Goal: Transaction & Acquisition: Purchase product/service

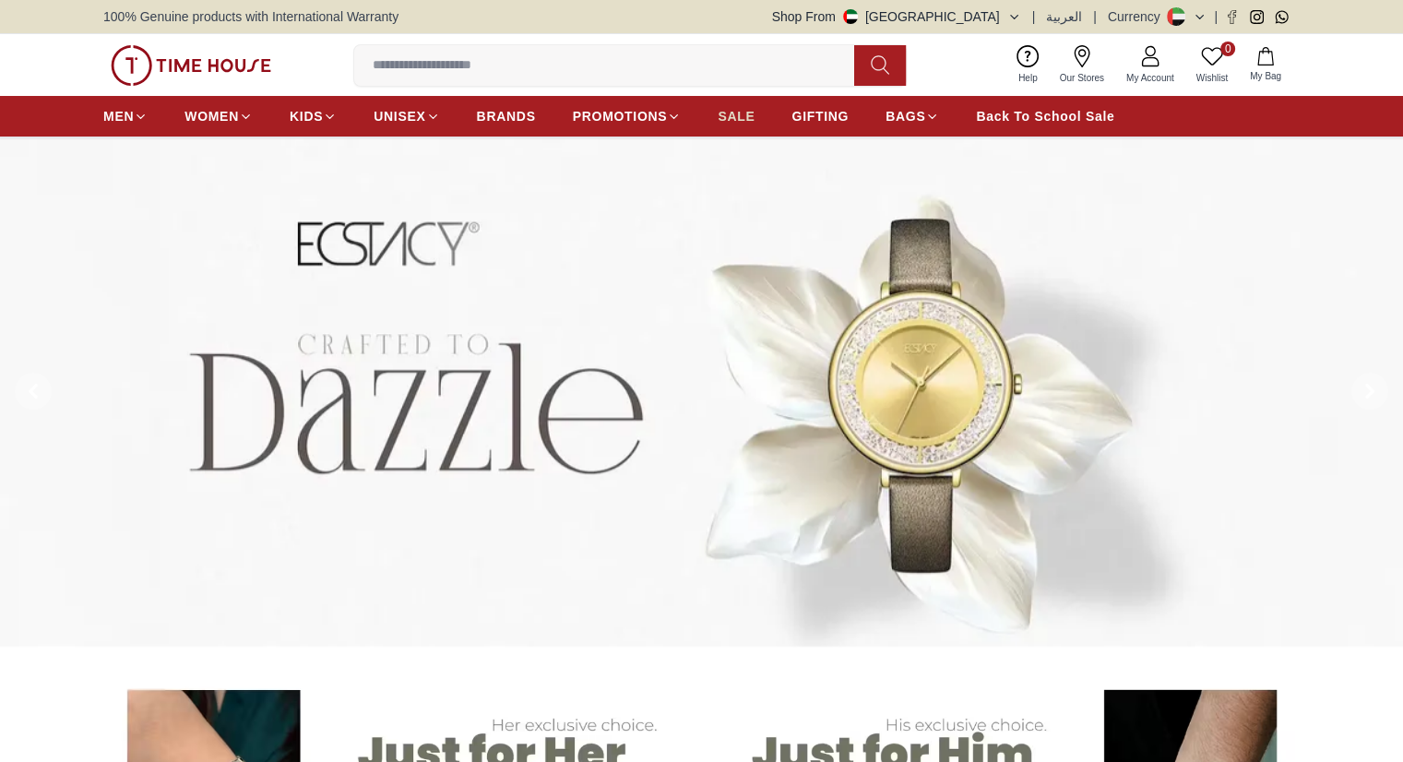
click at [727, 111] on span "SALE" at bounding box center [736, 116] width 37 height 18
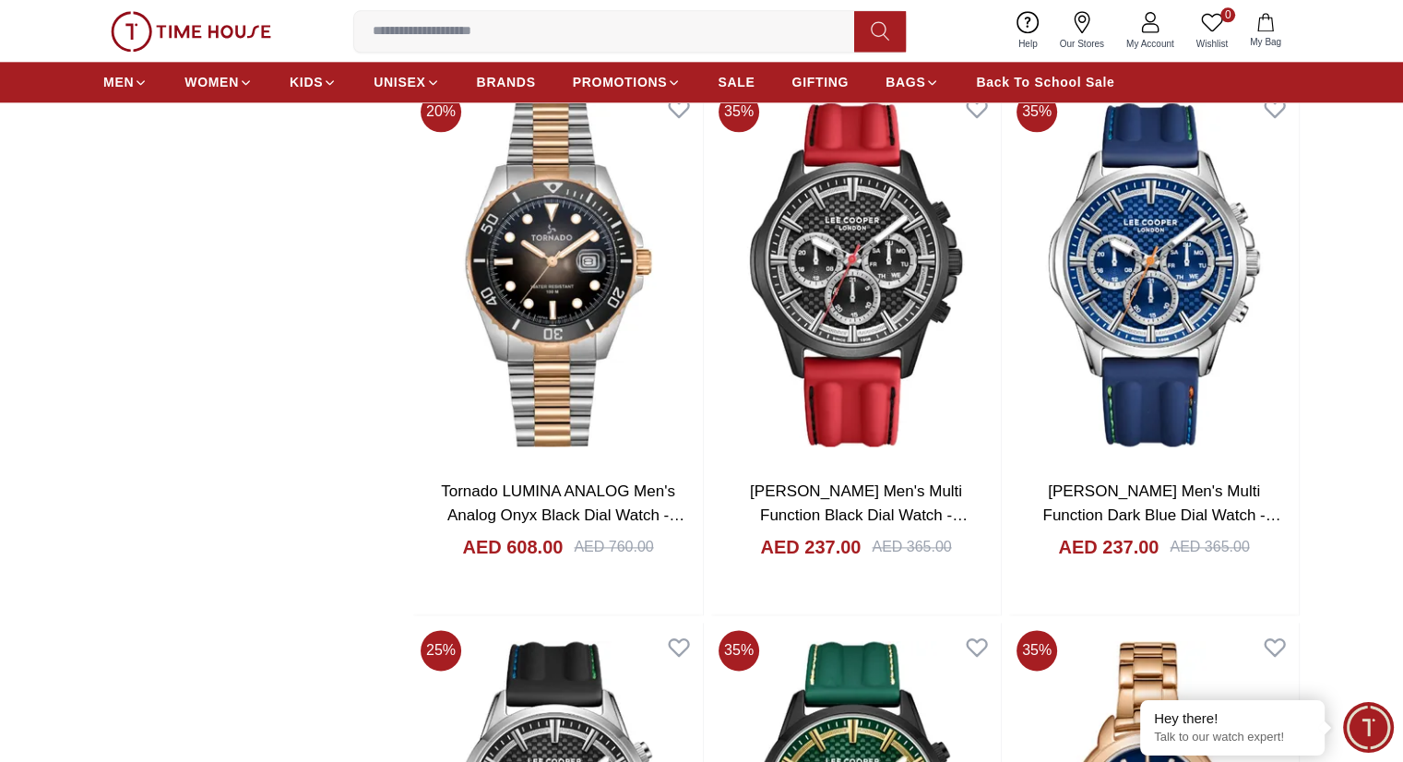
scroll to position [2306, 0]
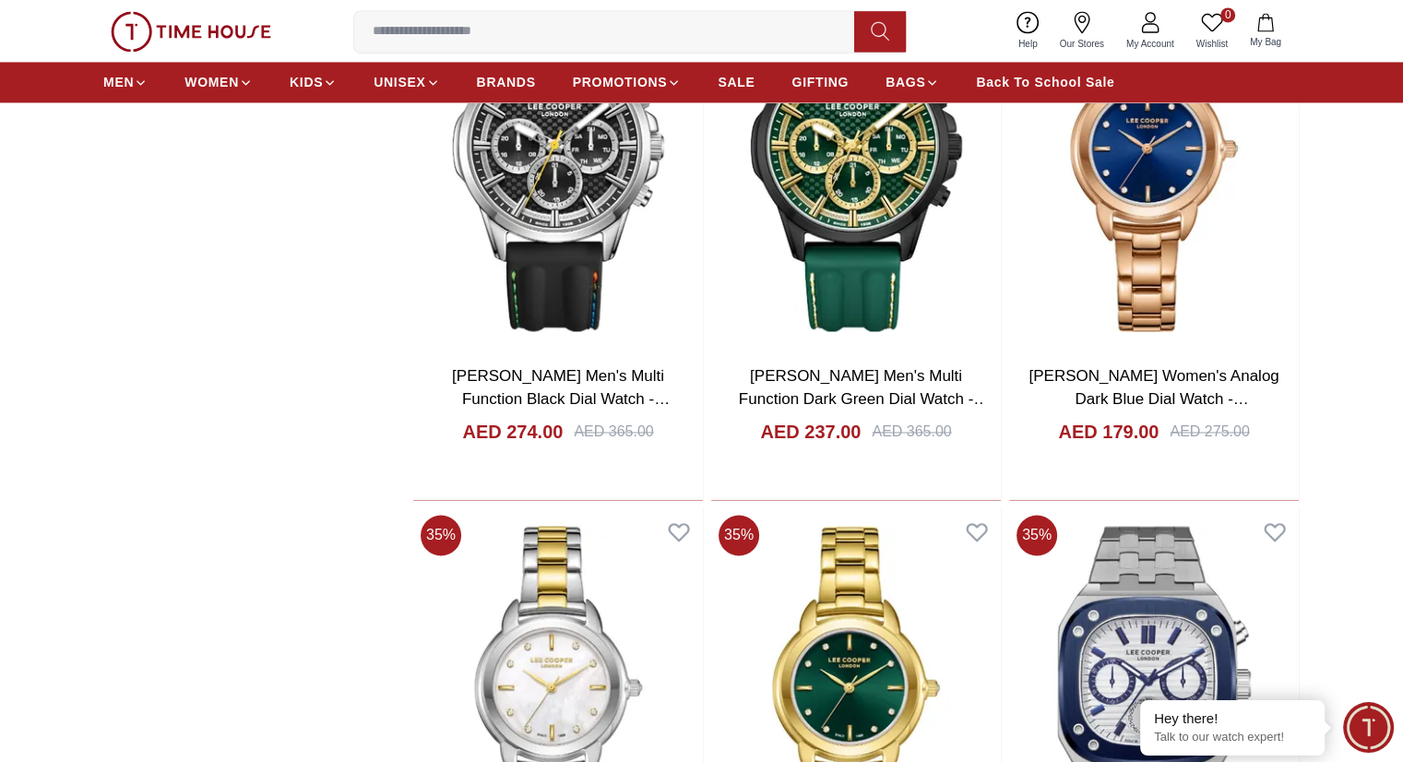
scroll to position [3044, 0]
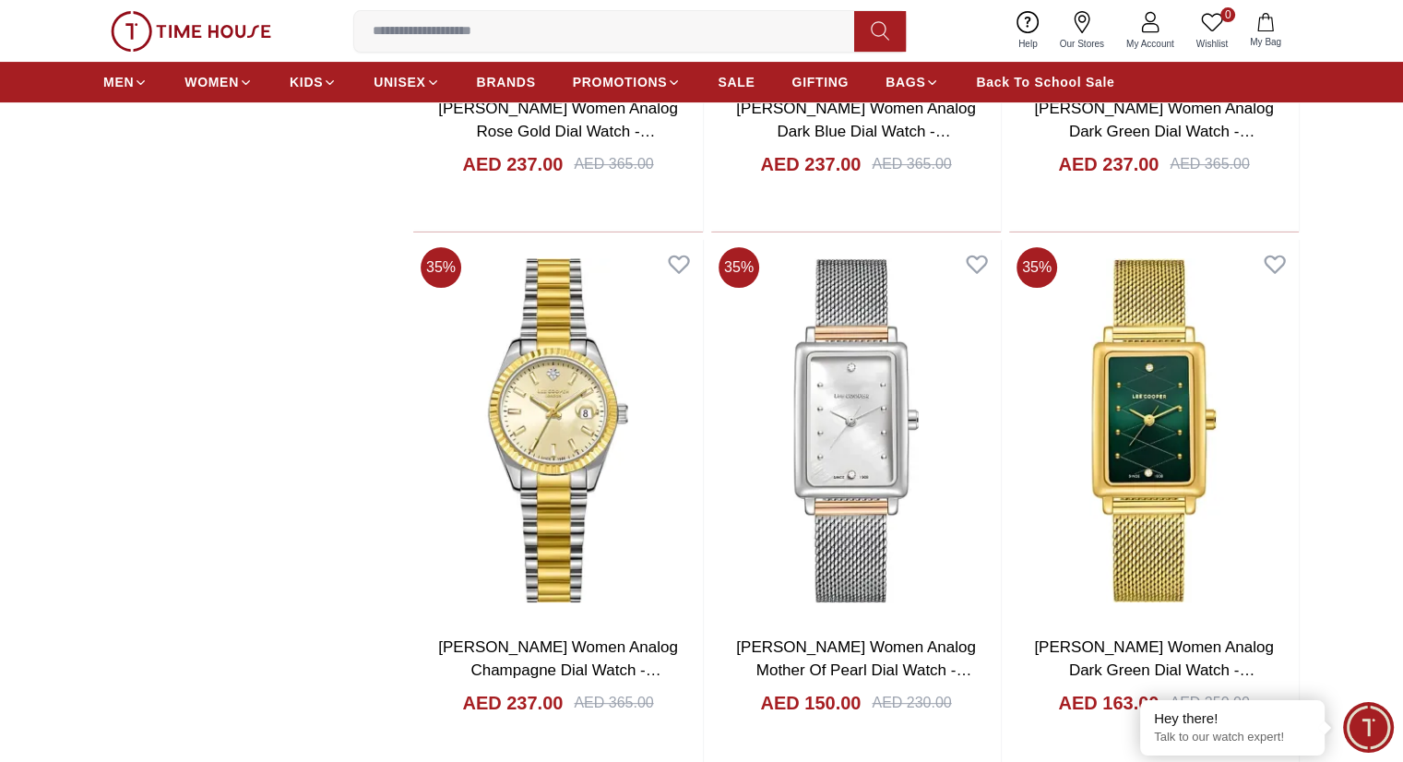
scroll to position [7287, 0]
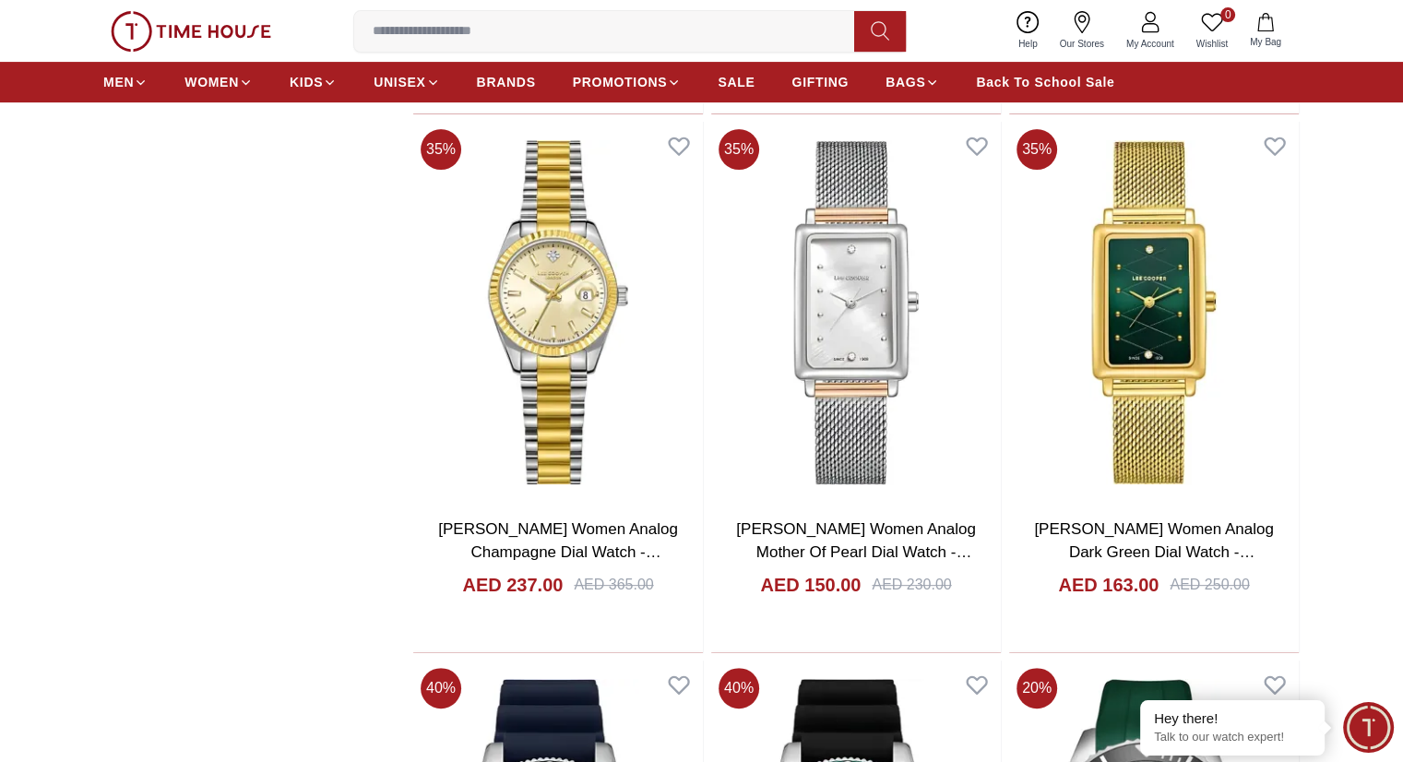
scroll to position [7748, 0]
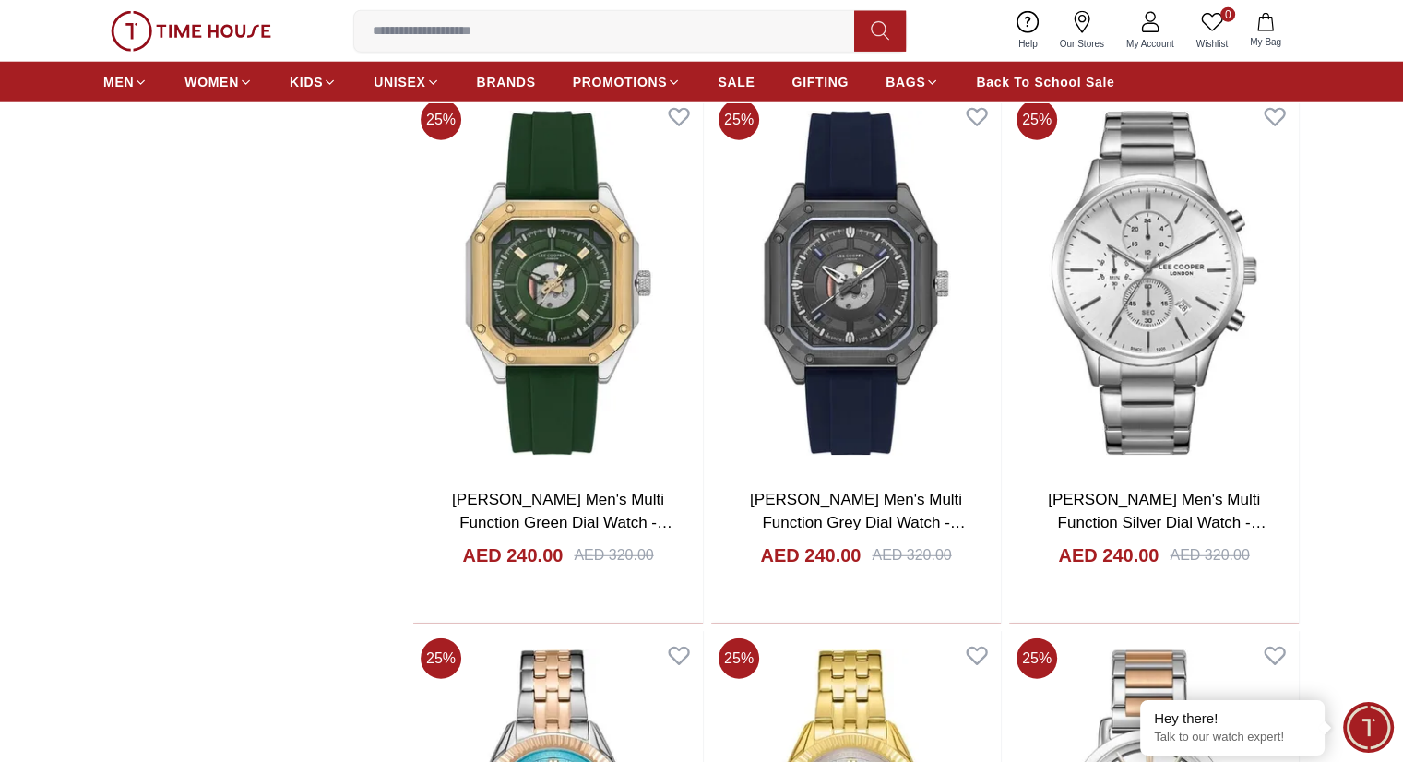
scroll to position [12176, 0]
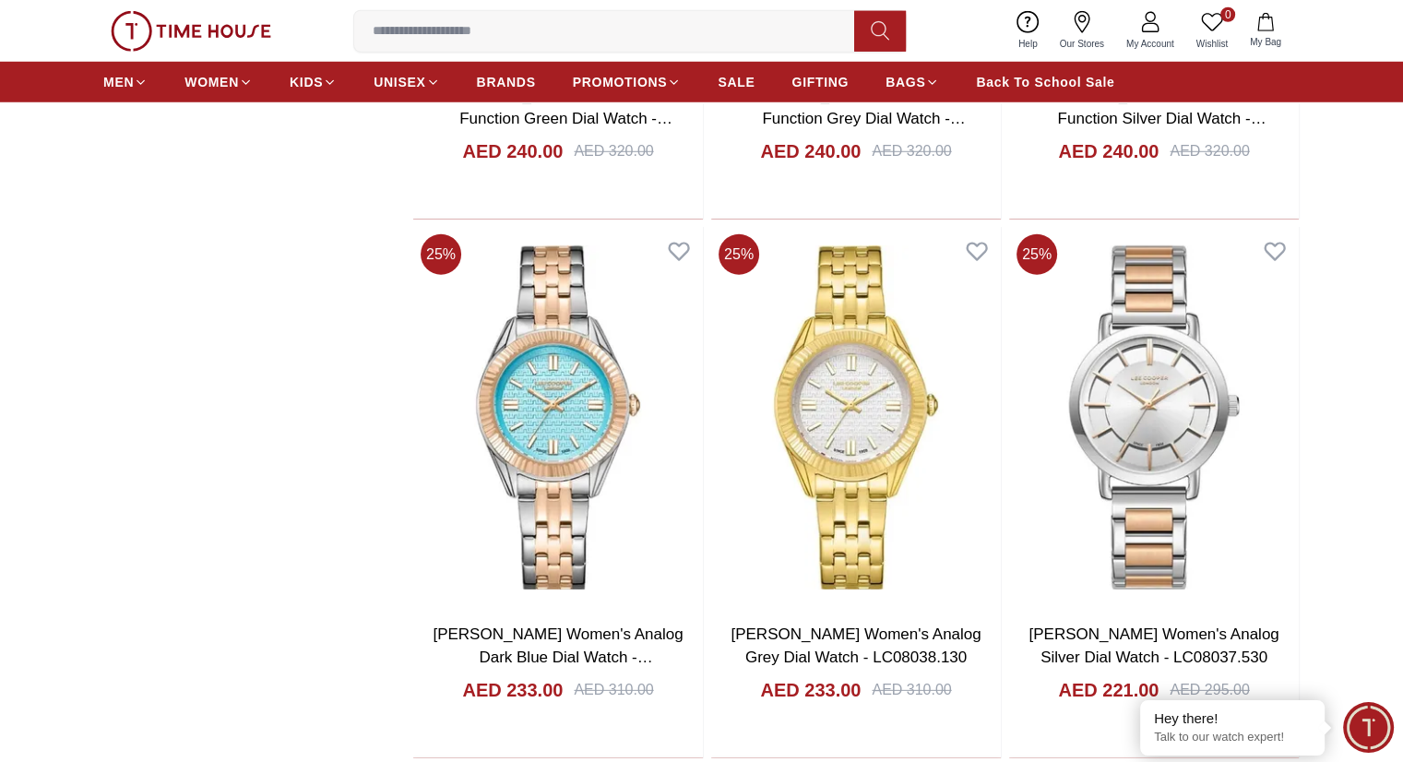
scroll to position [12545, 0]
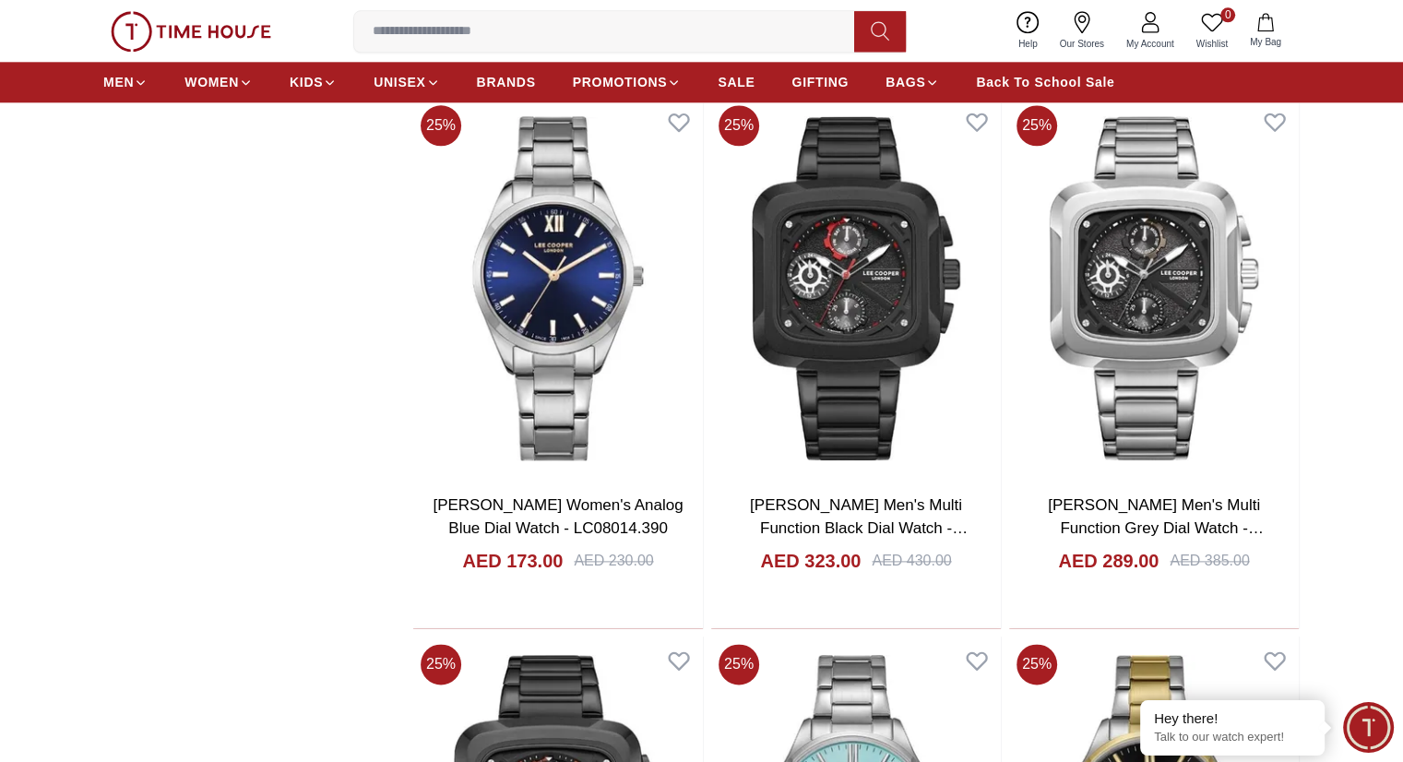
scroll to position [16603, 0]
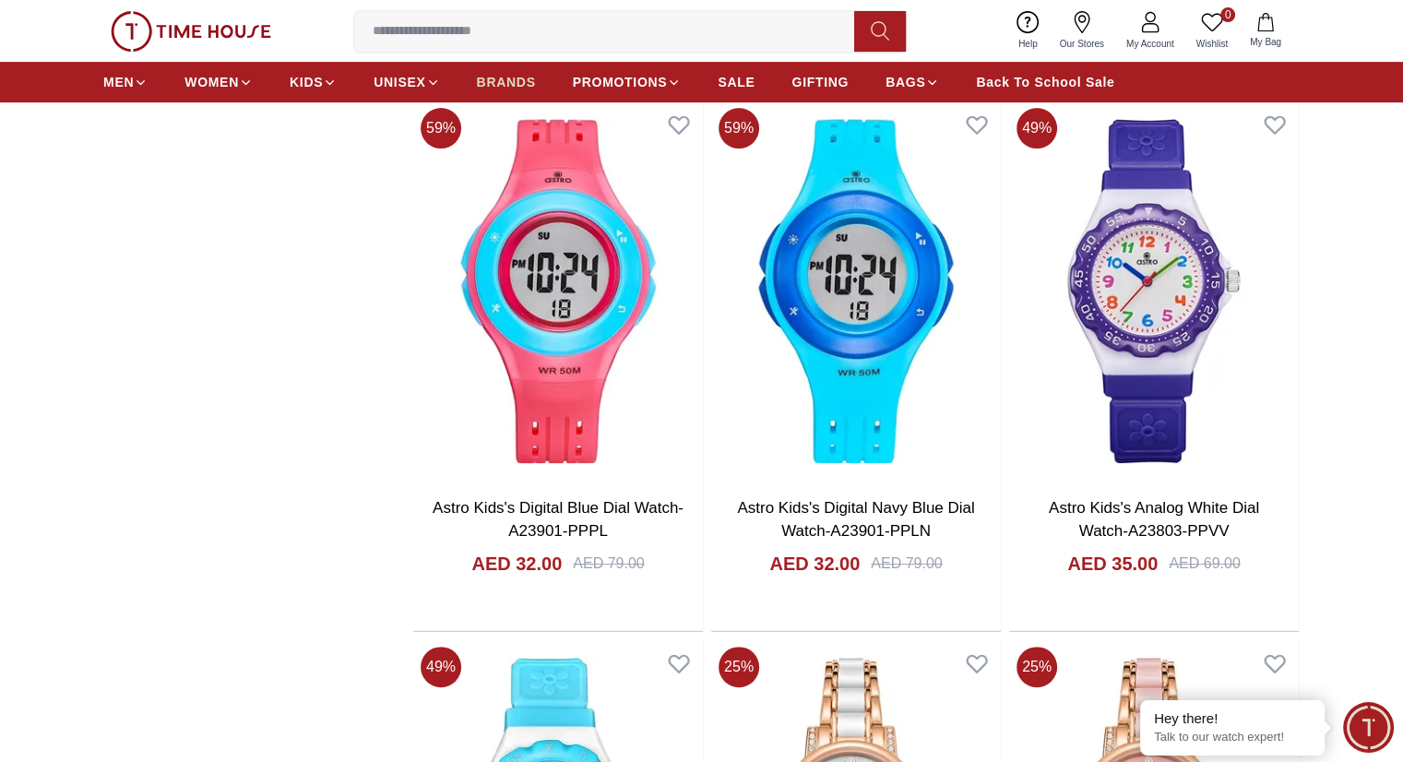
scroll to position [21616, 0]
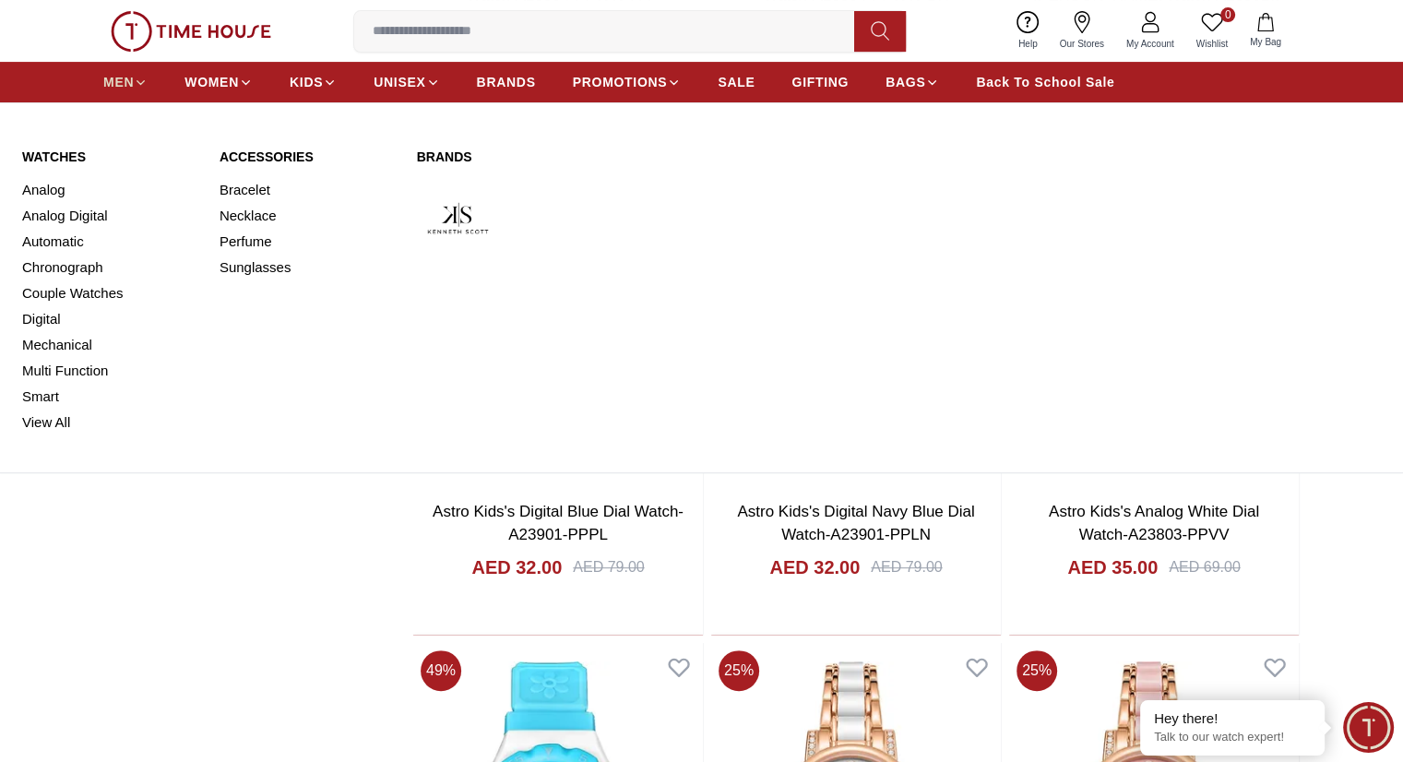
scroll to position [21620, 0]
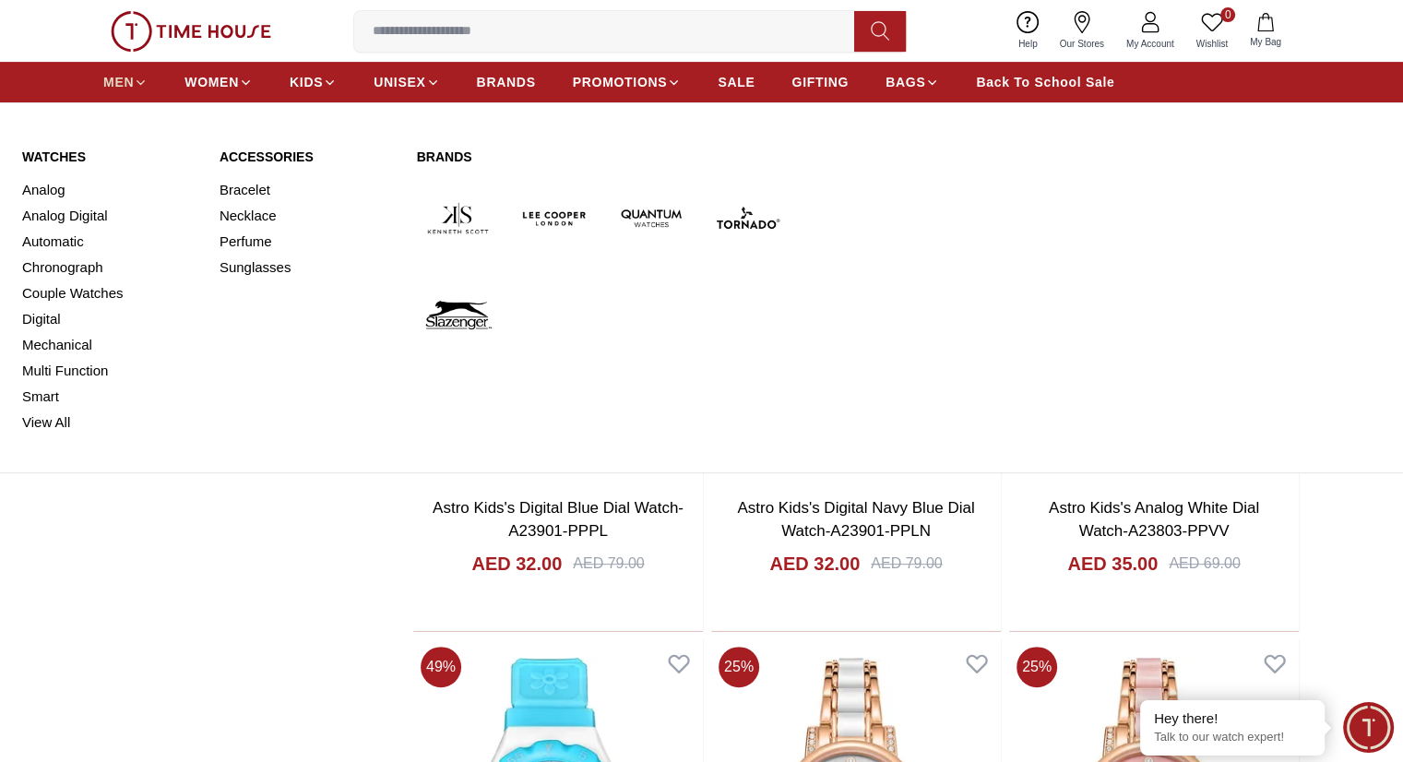
click at [123, 75] on span "MEN" at bounding box center [118, 82] width 30 height 18
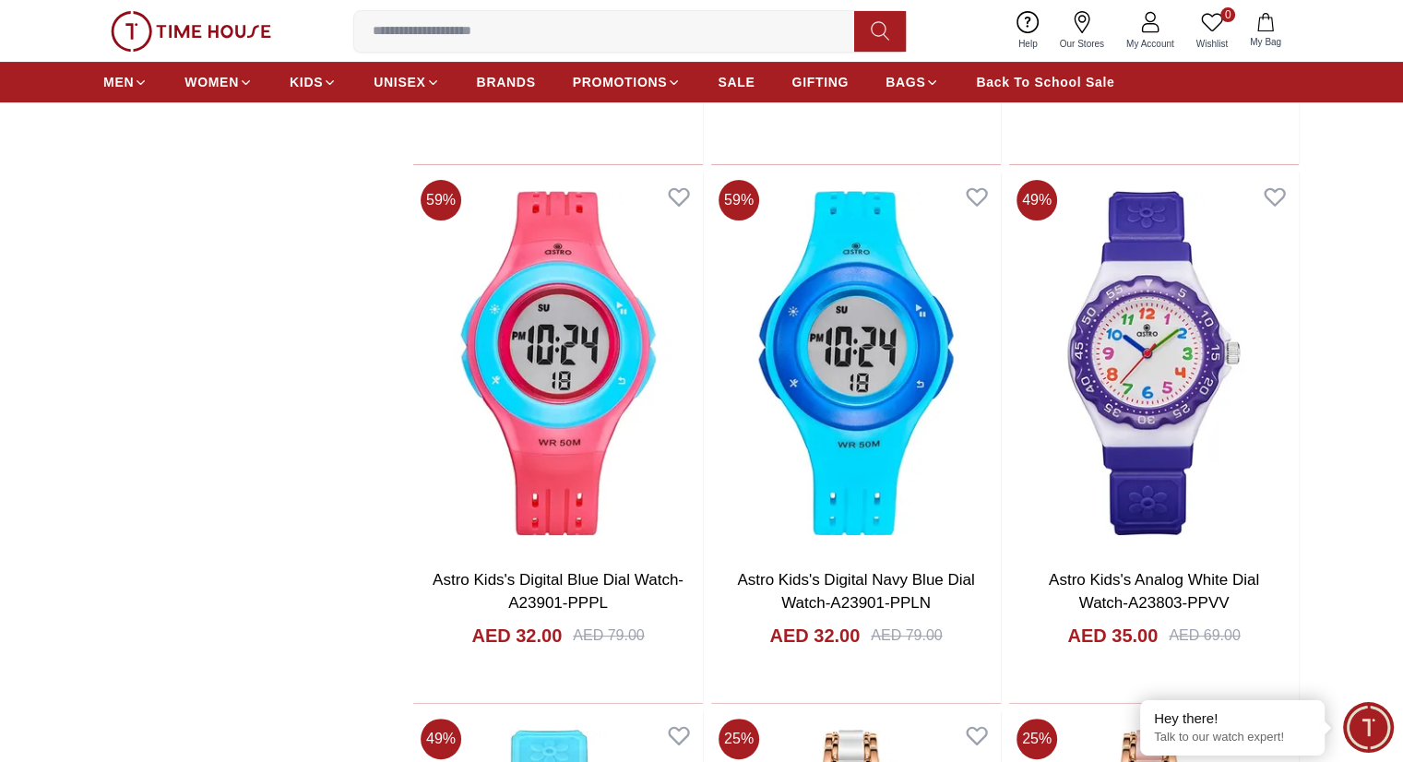
scroll to position [21527, 0]
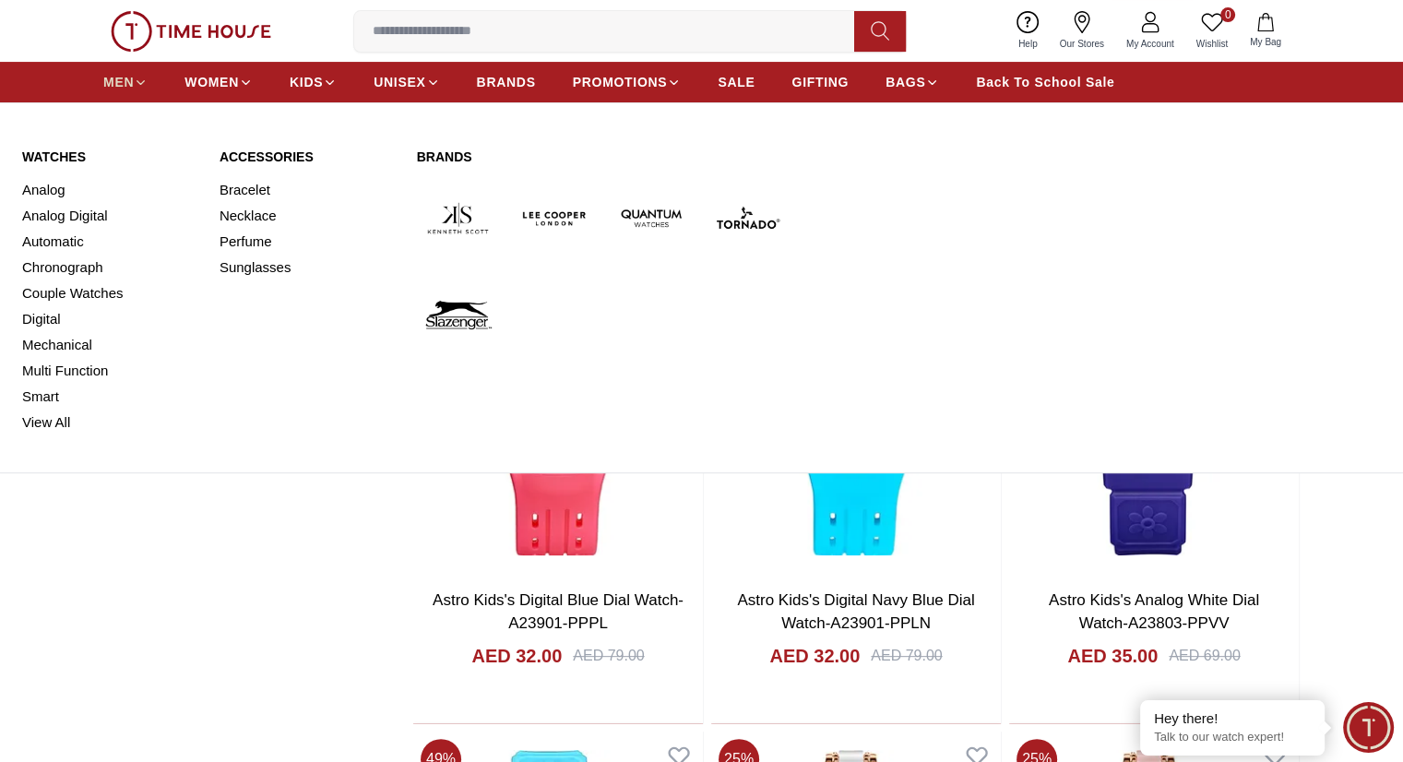
click at [122, 80] on span "MEN" at bounding box center [118, 82] width 30 height 18
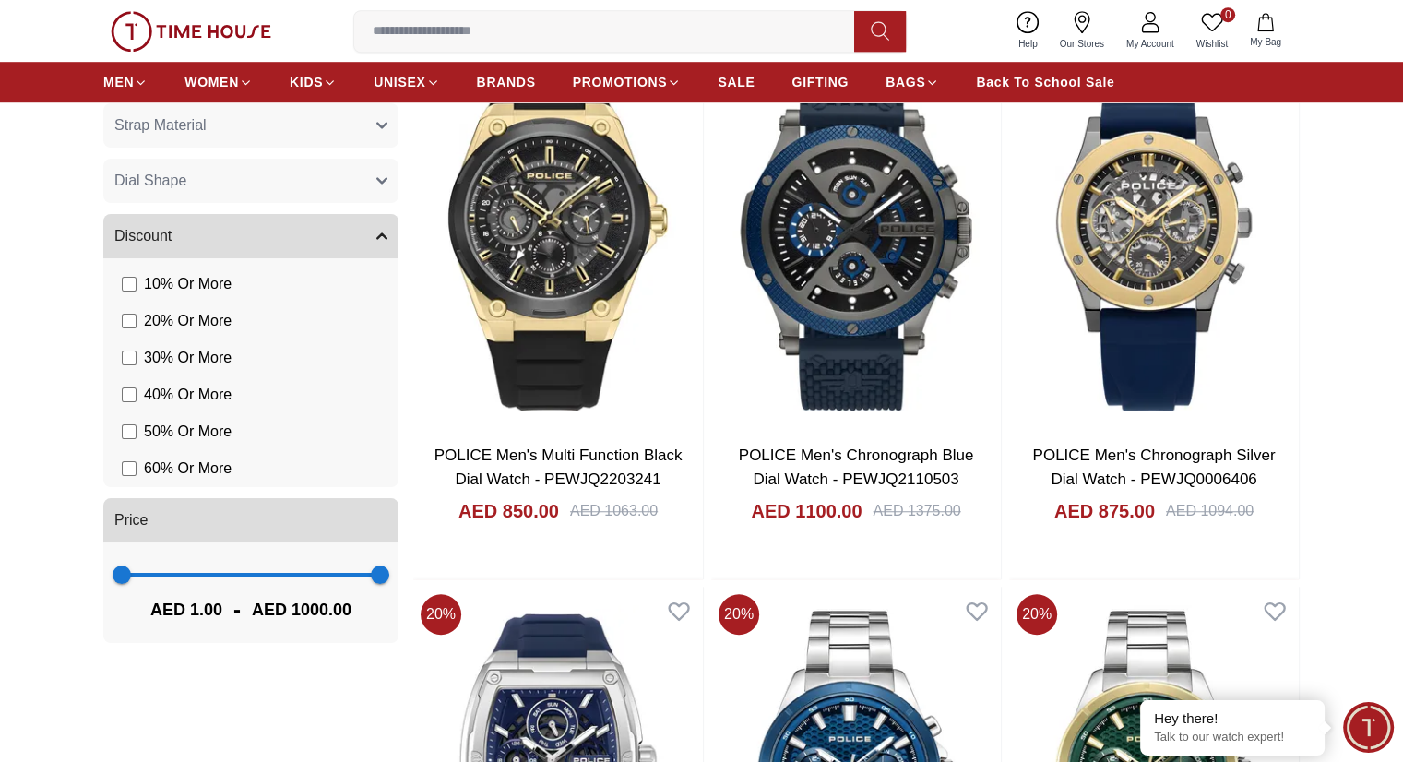
scroll to position [1476, 0]
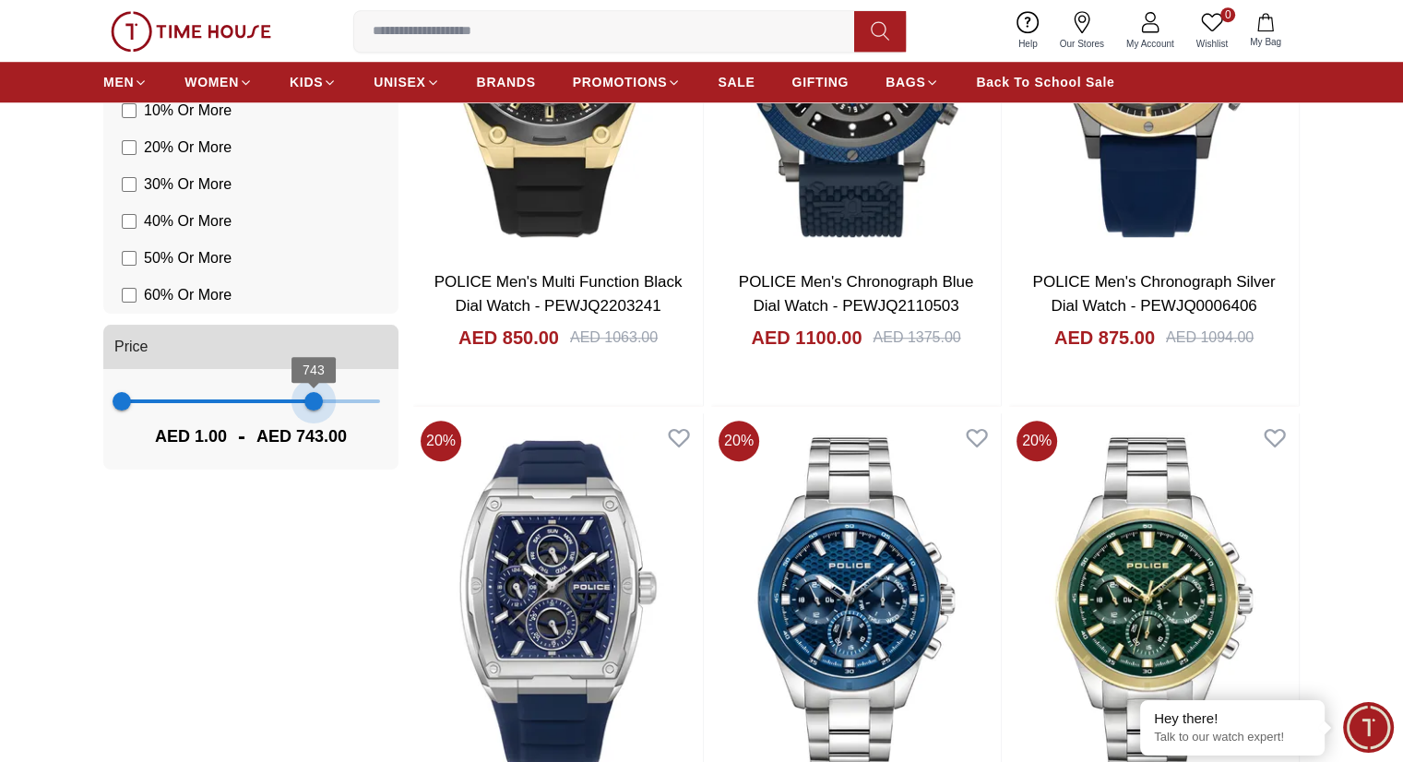
type input "***"
drag, startPoint x: 380, startPoint y: 399, endPoint x: 317, endPoint y: 408, distance: 63.3
click at [317, 408] on span "757" at bounding box center [317, 401] width 18 height 18
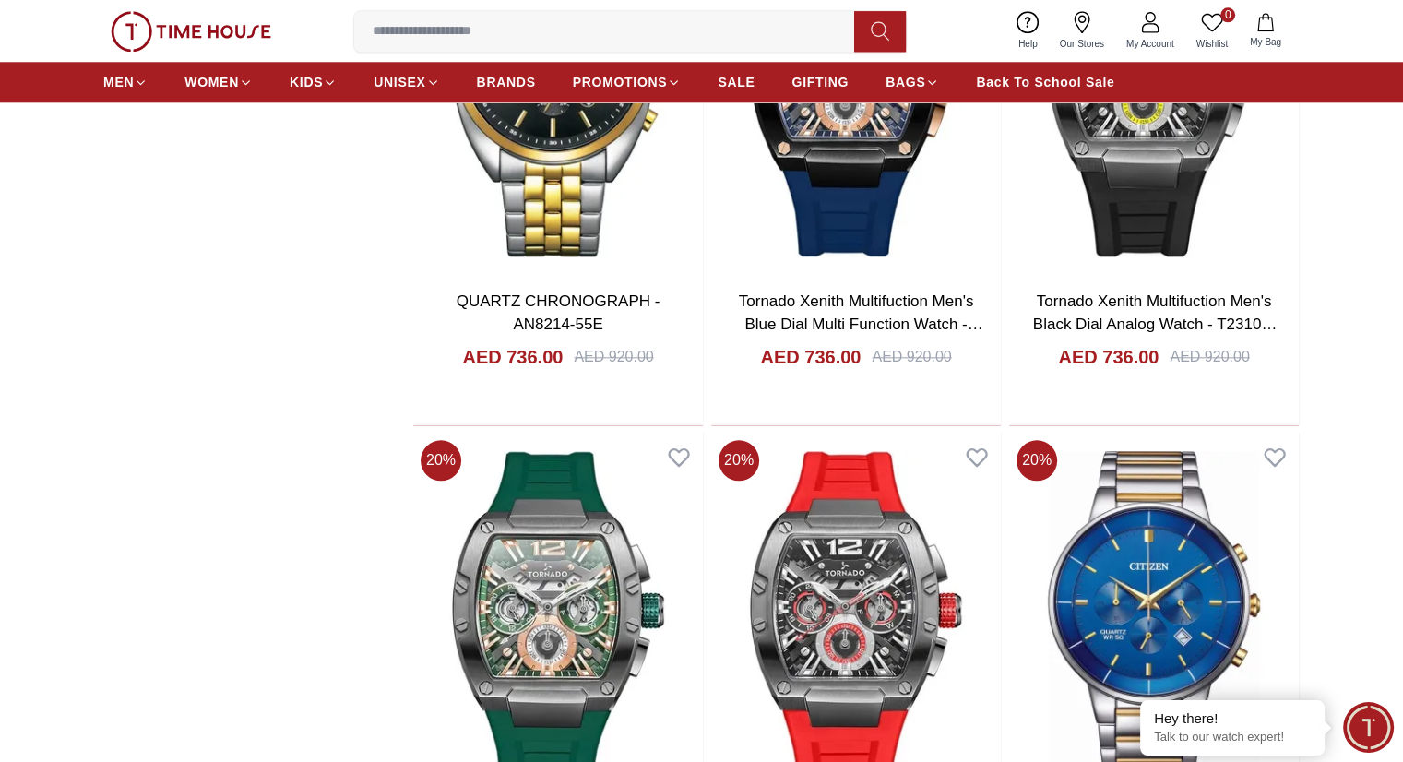
scroll to position [2122, 0]
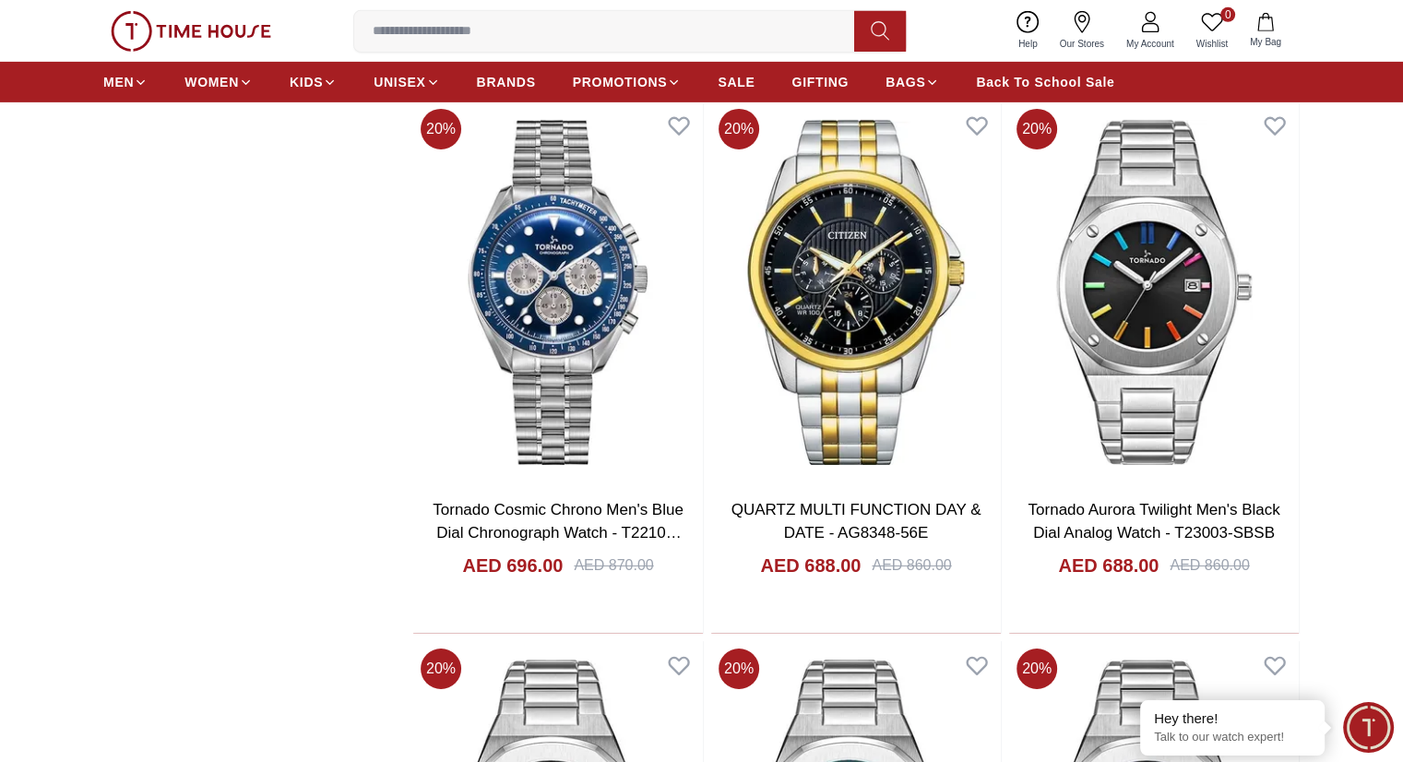
scroll to position [6088, 0]
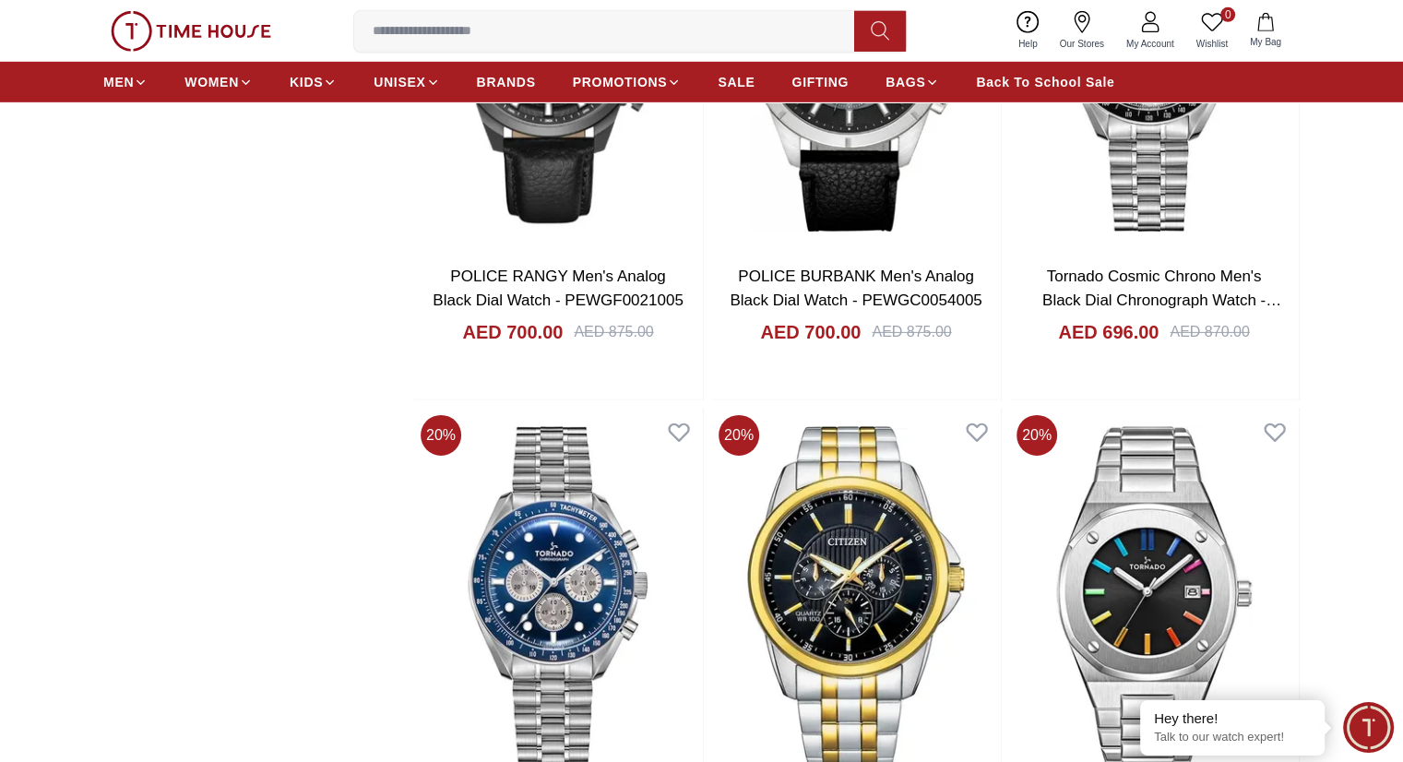
scroll to position [5903, 0]
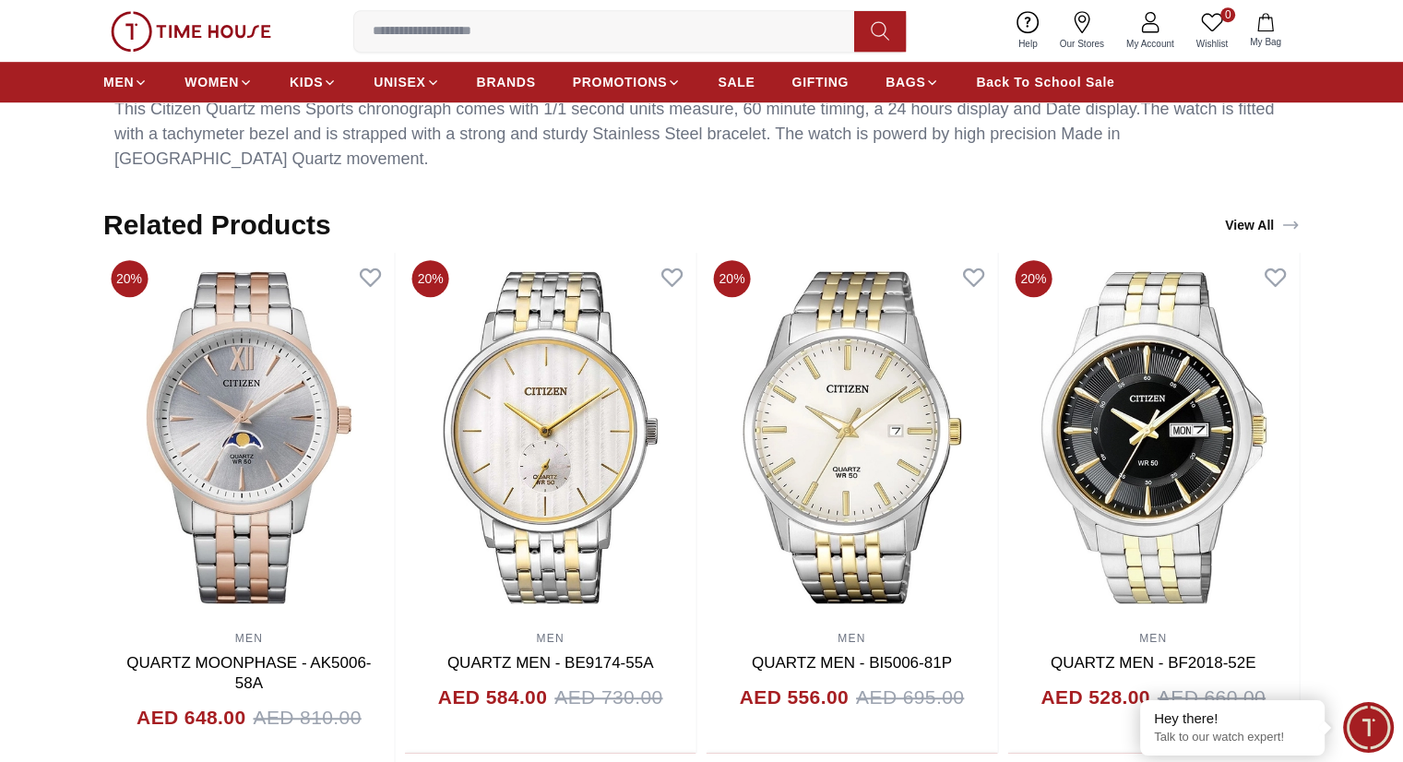
scroll to position [1107, 0]
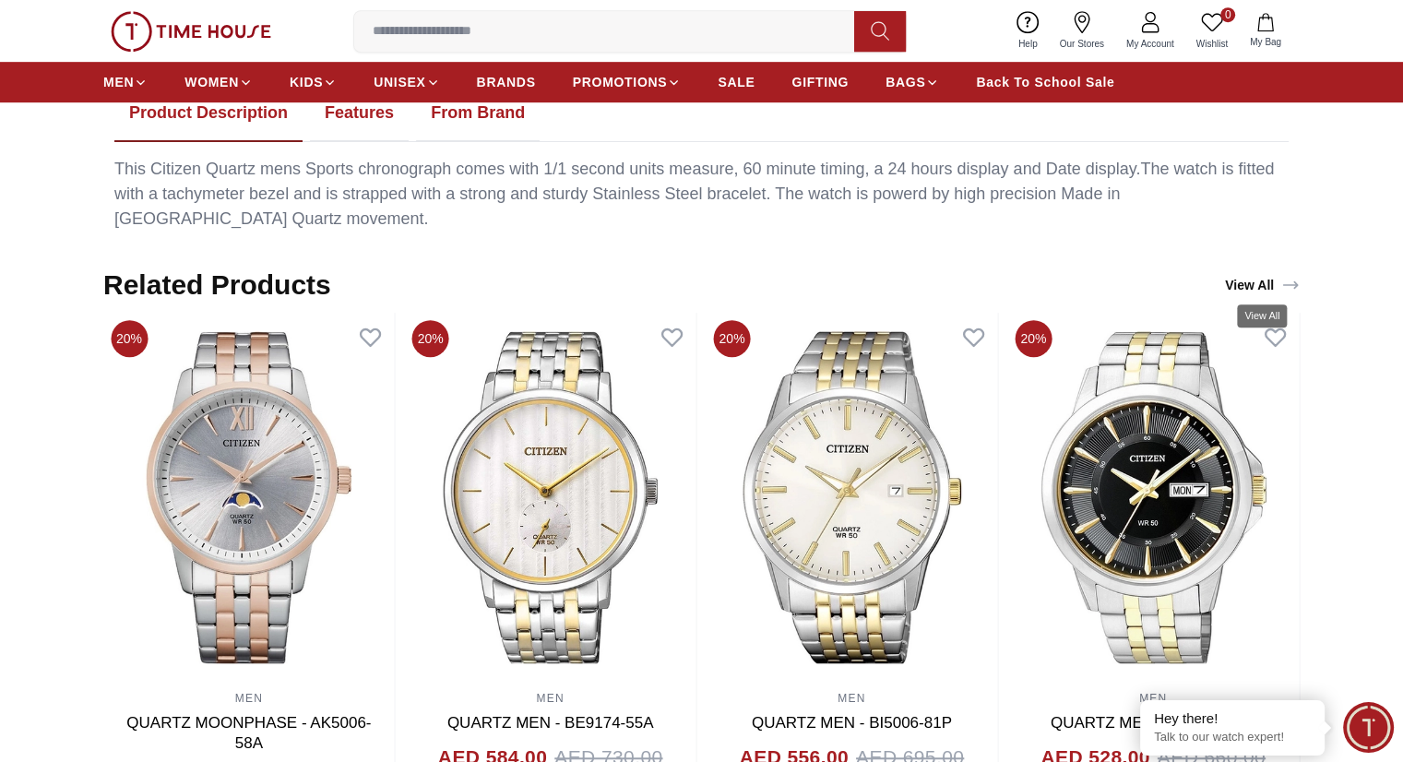
click at [1276, 282] on link "View All" at bounding box center [1262, 285] width 82 height 26
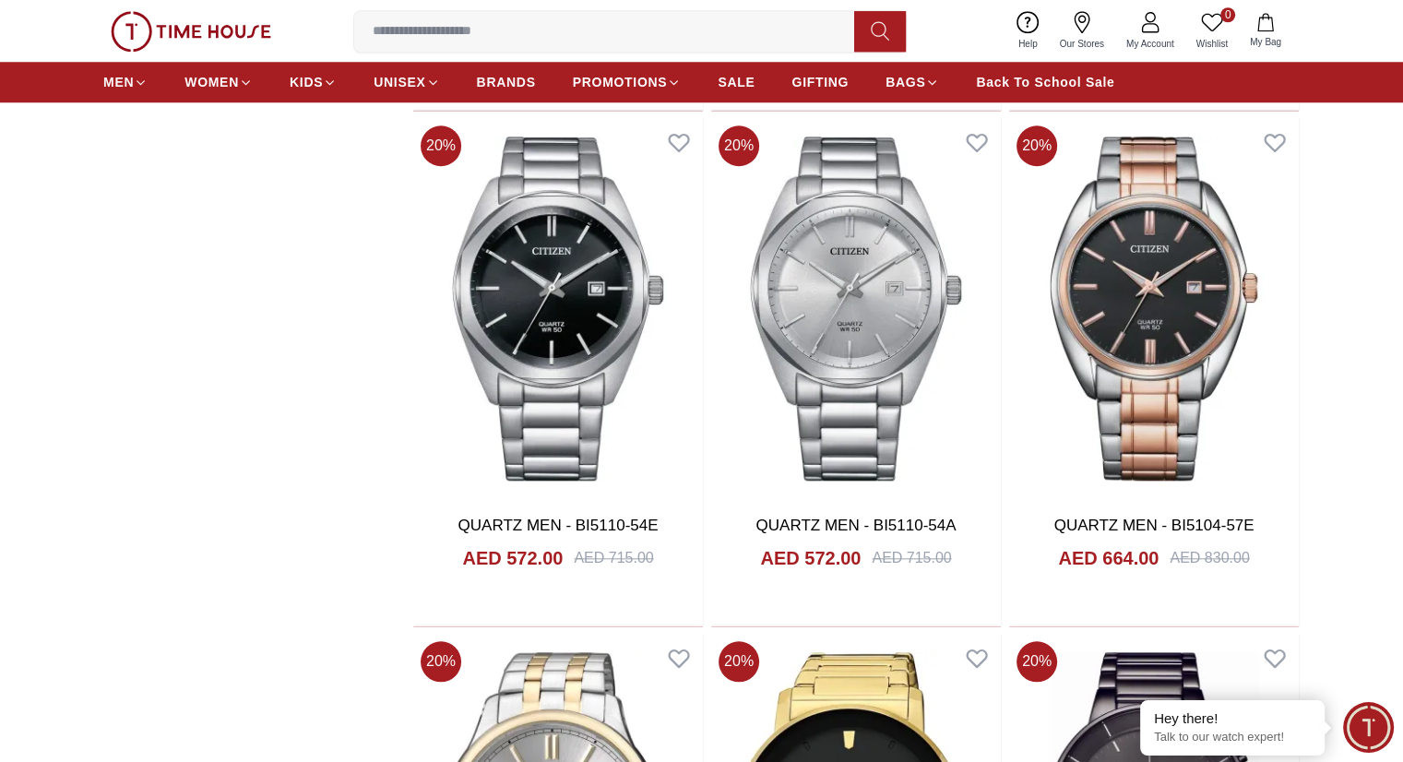
scroll to position [1937, 0]
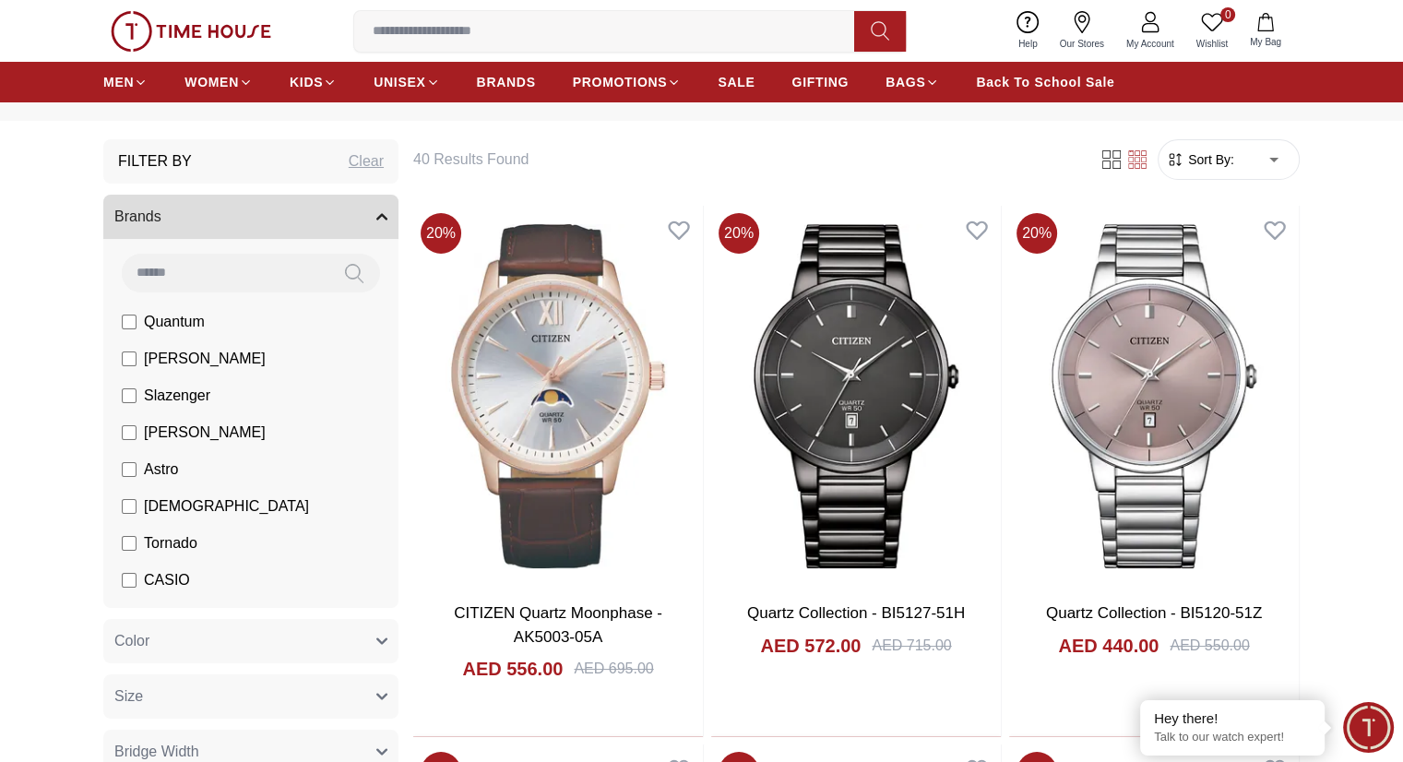
scroll to position [92, 0]
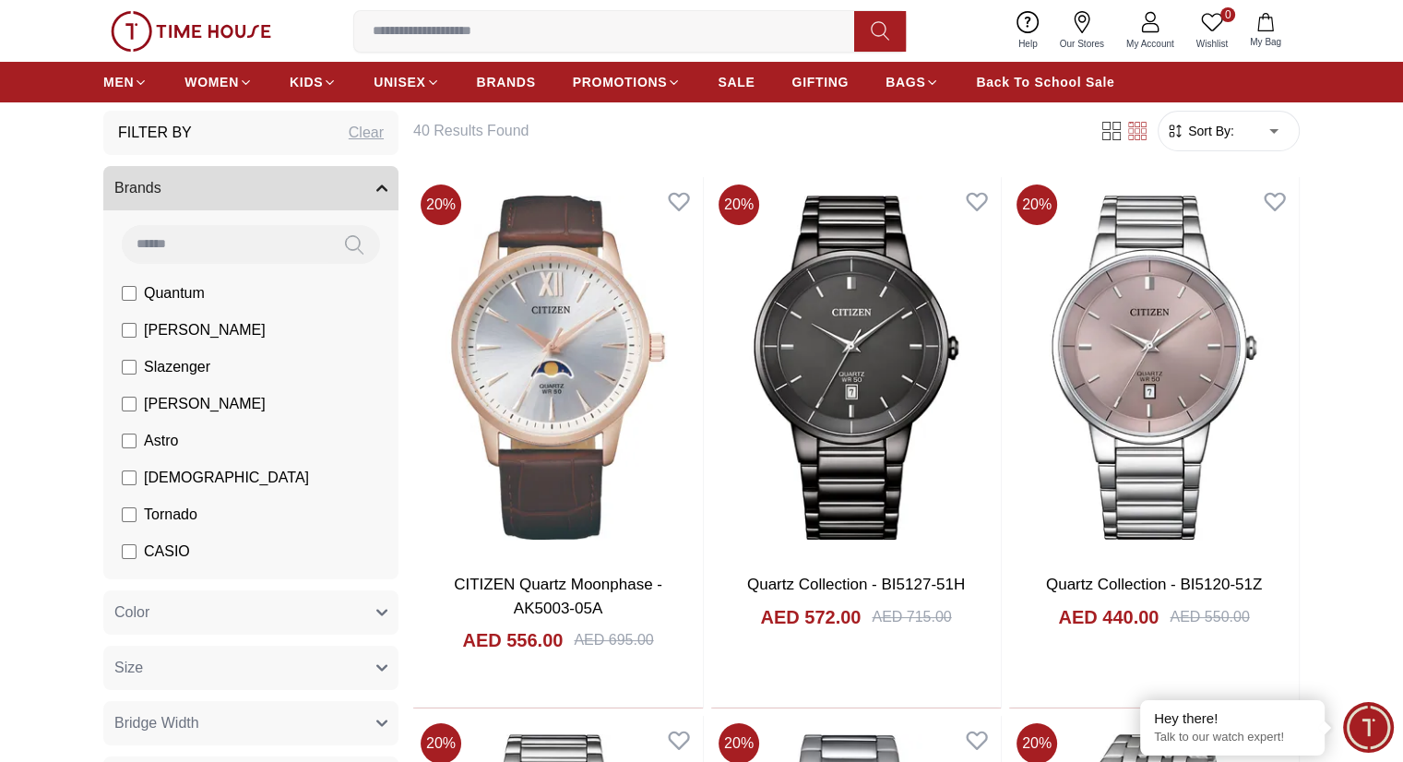
click at [209, 241] on input at bounding box center [225, 243] width 207 height 37
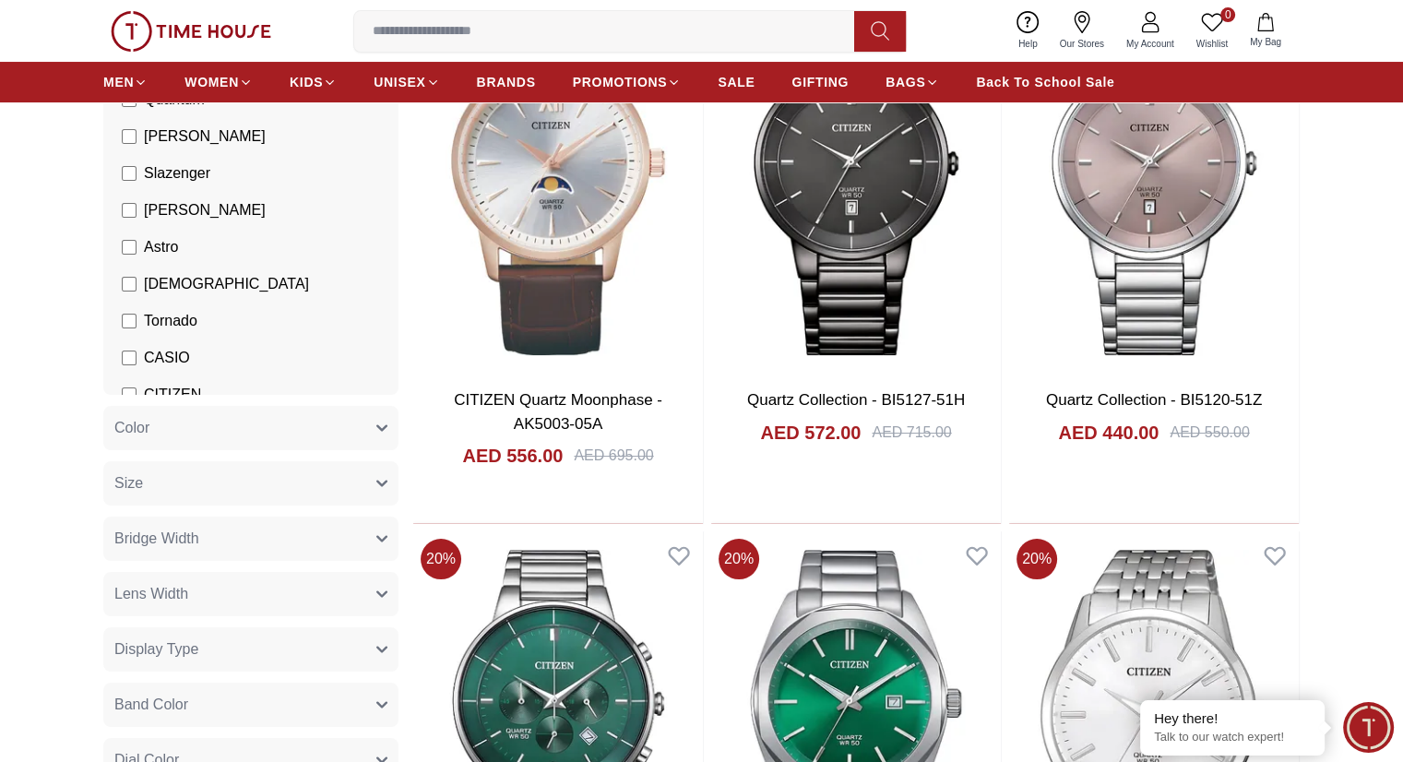
scroll to position [0, 0]
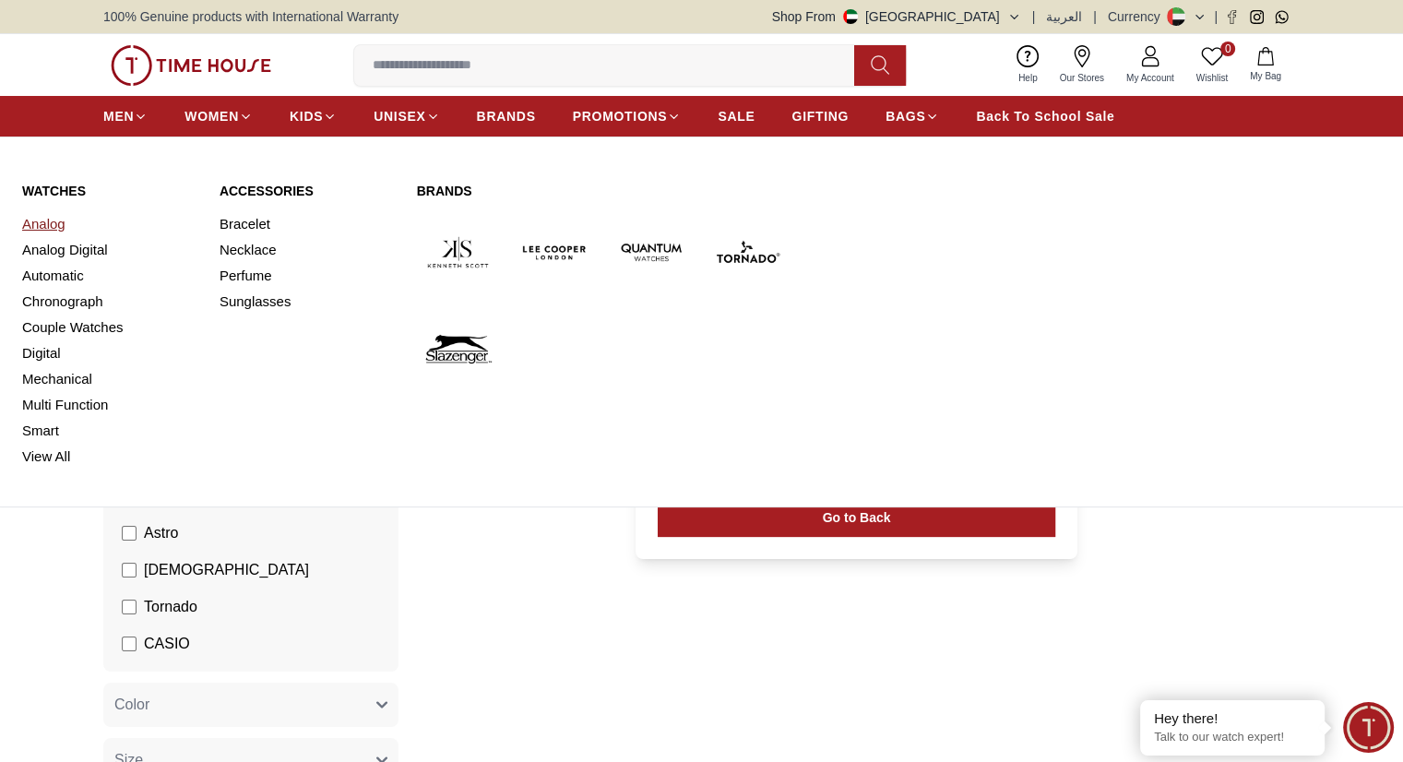
click at [42, 220] on link "Analog" at bounding box center [109, 224] width 175 height 26
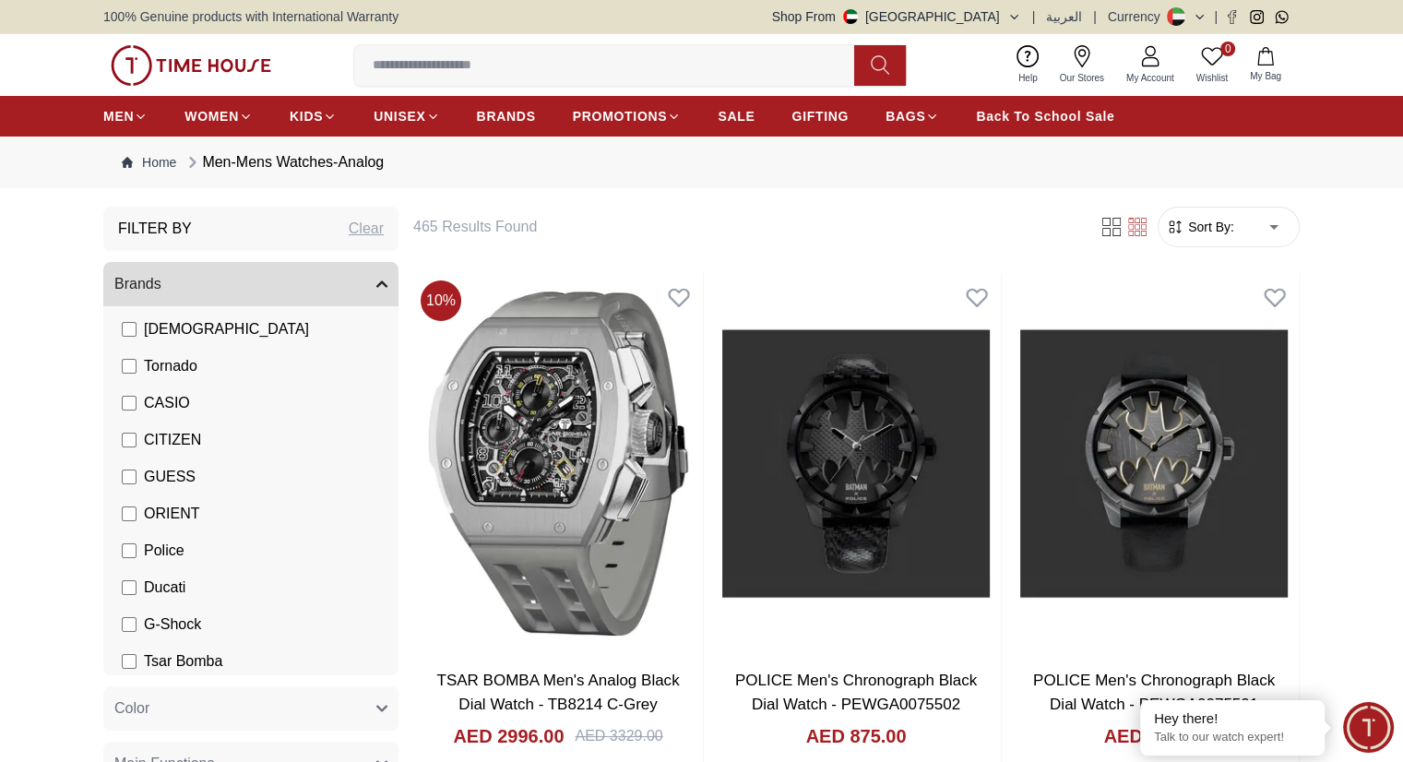
scroll to position [211, 0]
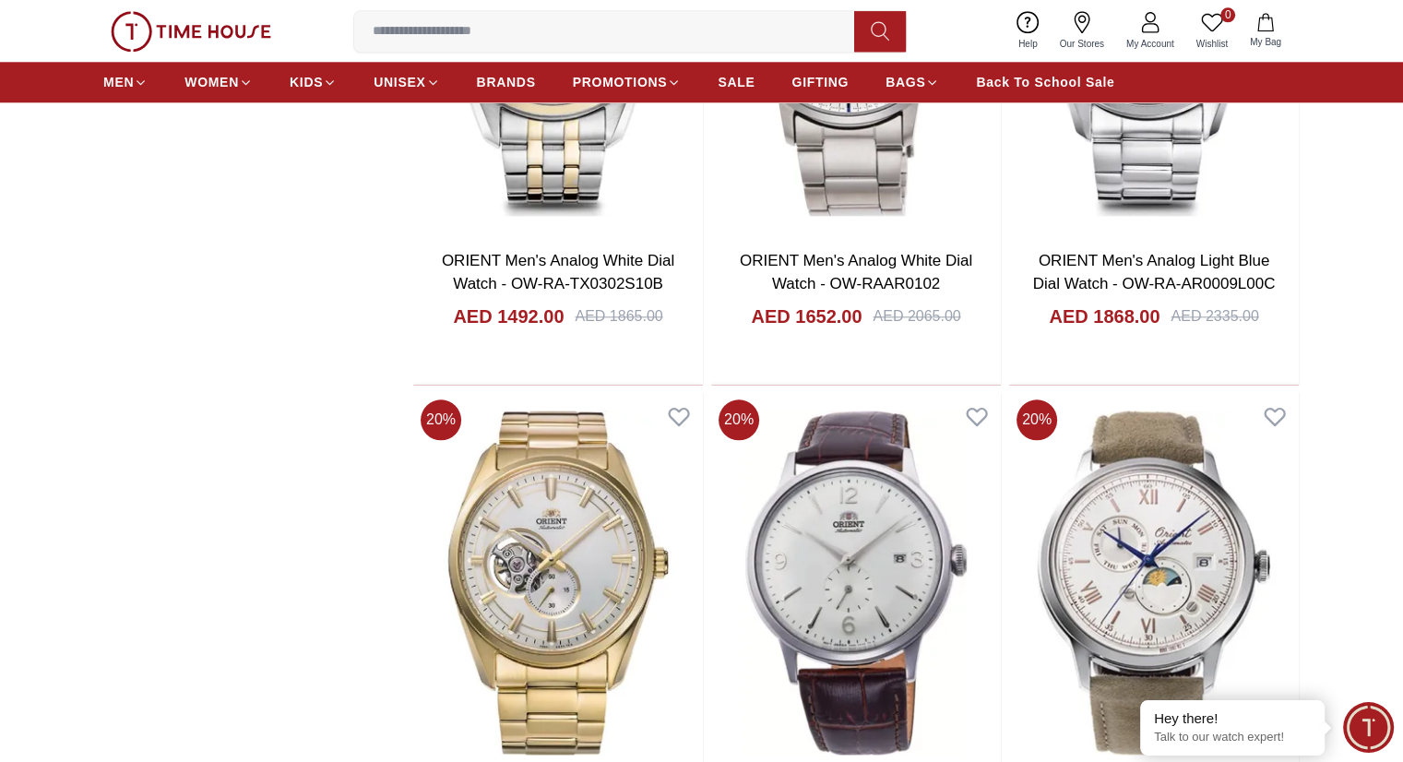
scroll to position [2214, 0]
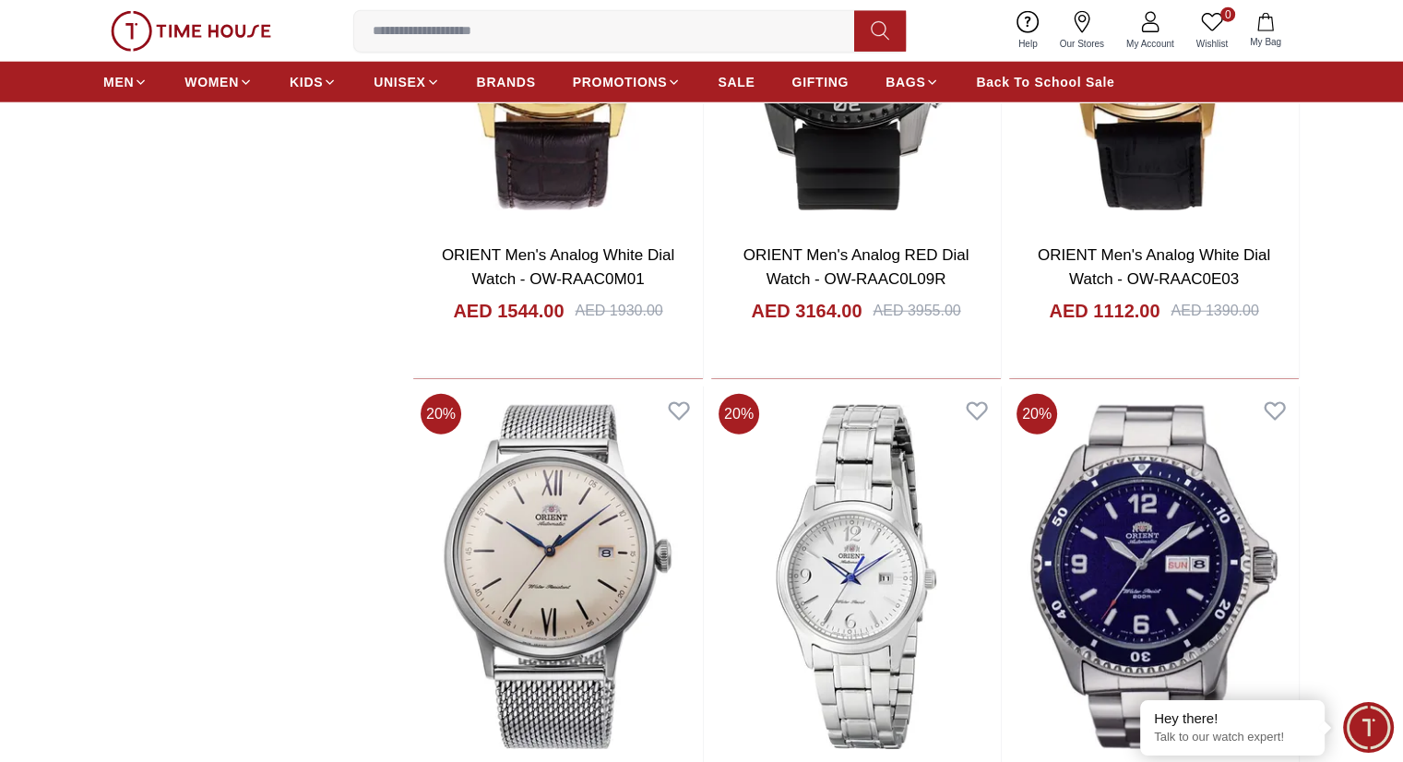
scroll to position [4704, 0]
